Goal: Task Accomplishment & Management: Manage account settings

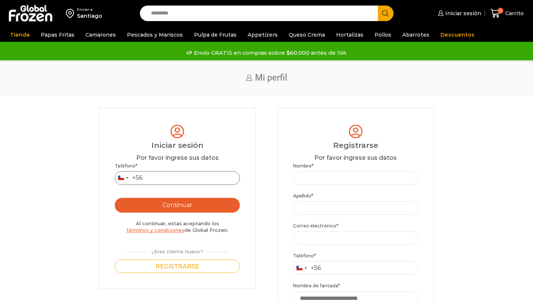
click at [170, 175] on input "Teléfono *" at bounding box center [177, 178] width 125 height 14
type input "*********"
click at [183, 204] on button "Continuar" at bounding box center [177, 205] width 125 height 15
click at [210, 210] on button "Continuar" at bounding box center [177, 205] width 125 height 15
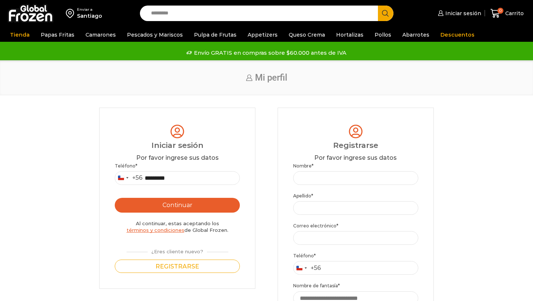
click at [210, 210] on button "Continuar" at bounding box center [177, 205] width 125 height 15
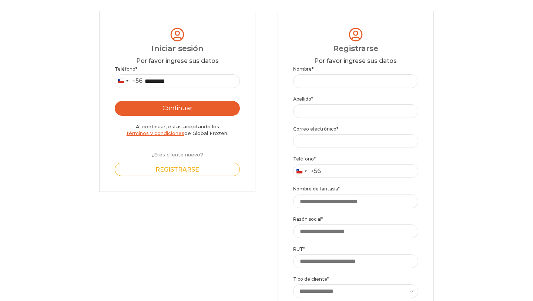
scroll to position [98, 0]
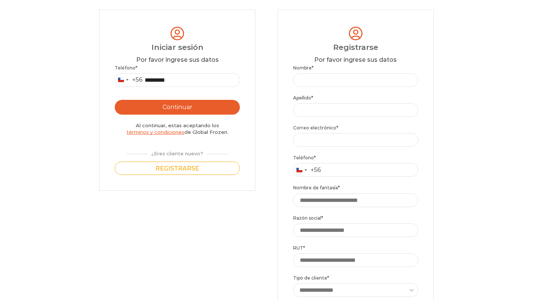
click at [182, 241] on div "Login Iniciar sesión Por favor ingrese sus datos Iniciar sesión Se envió un men…" at bounding box center [266, 206] width 334 height 392
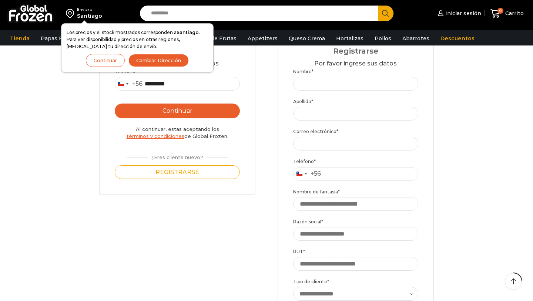
scroll to position [0, 0]
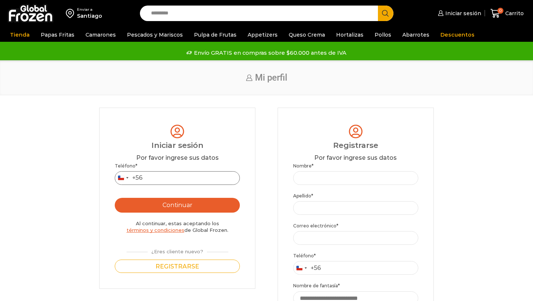
click at [199, 180] on input "Teléfono *" at bounding box center [177, 178] width 125 height 14
type input "*********"
click at [132, 161] on div "Por favor ingrese sus datos" at bounding box center [177, 158] width 125 height 9
click at [148, 204] on button "Continuar" at bounding box center [177, 205] width 125 height 15
click at [170, 203] on button "Continuar" at bounding box center [177, 205] width 125 height 15
